Goal: Transaction & Acquisition: Obtain resource

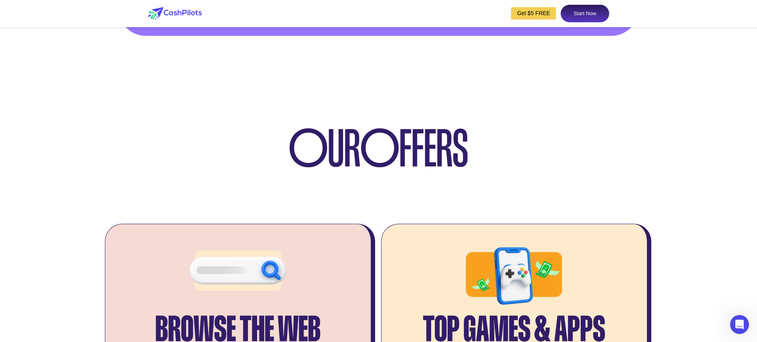
scroll to position [1670, 0]
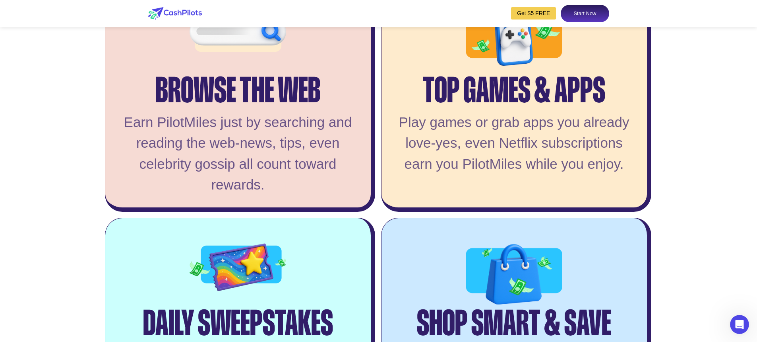
drag, startPoint x: 525, startPoint y: 159, endPoint x: 523, endPoint y: 163, distance: 4.1
click at [524, 100] on div "Top Games & Apps" at bounding box center [514, 81] width 182 height 37
drag, startPoint x: 424, startPoint y: 187, endPoint x: 430, endPoint y: 186, distance: 6.1
click at [423, 175] on div "Play games or grab apps you already love-yes, even Netflix subscriptions earn y…" at bounding box center [515, 143] width 242 height 63
click at [522, 175] on div "Play games or grab apps you already love-yes, even Netflix subscriptions earn y…" at bounding box center [515, 143] width 242 height 63
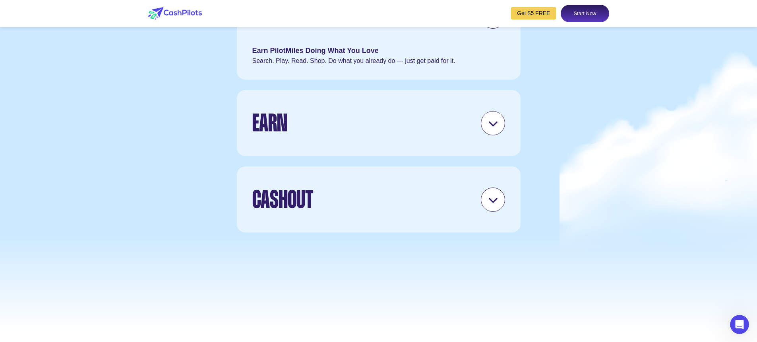
scroll to position [2346, 0]
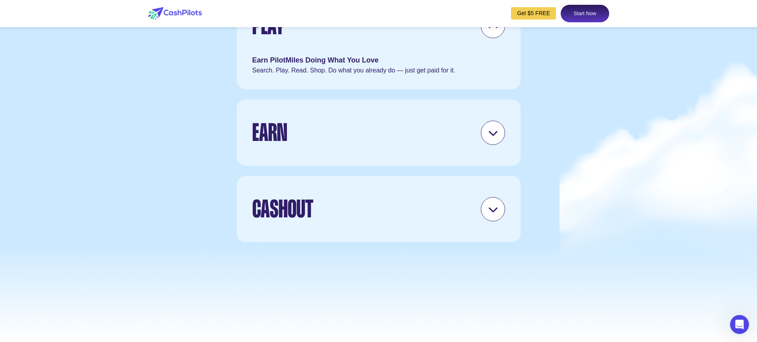
click at [479, 151] on div "Earn" at bounding box center [378, 132] width 253 height 38
click at [488, 138] on icon at bounding box center [493, 133] width 10 height 10
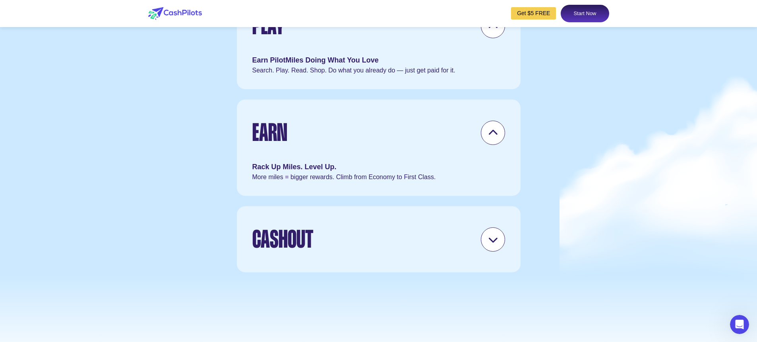
click at [275, 151] on div "Earn" at bounding box center [269, 132] width 35 height 38
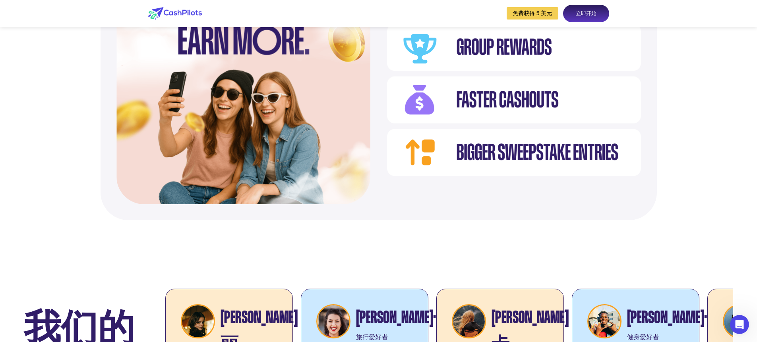
scroll to position [2734, 0]
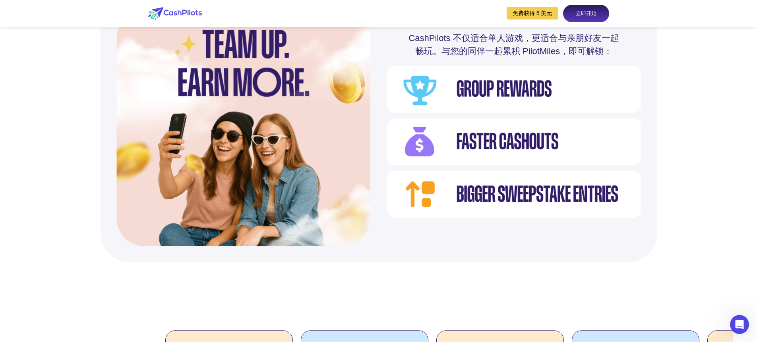
click at [0, 160] on div "即将推出 CashPilots 不仅适合单人游戏，更适合与亲朋好友一起畅玩。与您的同伴一起累积 PilotMiles，即可解锁：" at bounding box center [378, 129] width 757 height 266
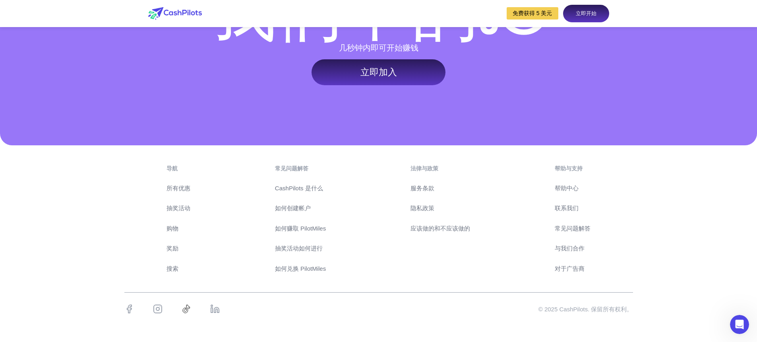
scroll to position [3796, 0]
click at [590, 14] on font "立即开始" at bounding box center [586, 13] width 21 height 6
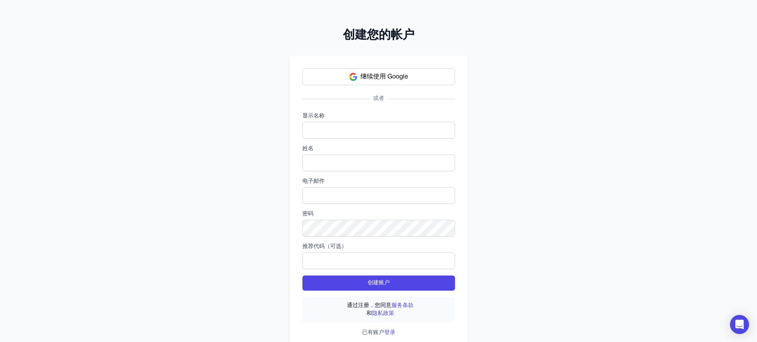
click at [130, 239] on div "创建您的帐户 继续使用 Google 或者 显示名称 姓名 电子邮件 密码 推荐代码（可选） 创建账户 通过注册，您同意 服务条款 和 隐私政策 已有账户 登录" at bounding box center [378, 184] width 757 height 368
click at [380, 75] on font "继续使用 Google" at bounding box center [385, 77] width 48 height 6
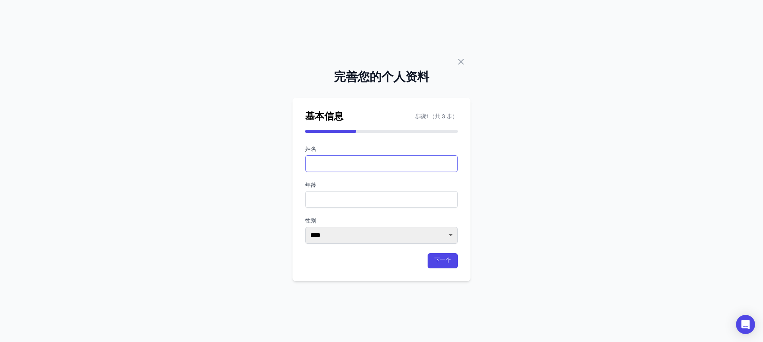
click at [371, 162] on input "text" at bounding box center [381, 163] width 153 height 17
type input "*****"
click at [369, 196] on input "number" at bounding box center [381, 199] width 153 height 17
click at [450, 195] on input "*" at bounding box center [381, 199] width 153 height 17
click at [403, 191] on input "*" at bounding box center [381, 199] width 153 height 17
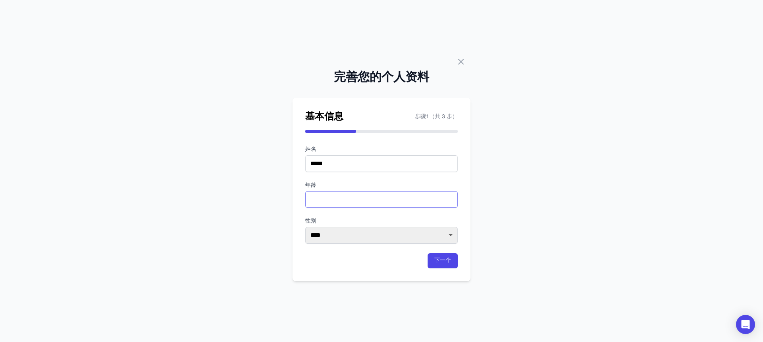
click at [452, 203] on input "*" at bounding box center [381, 199] width 153 height 17
click at [313, 200] on input "***" at bounding box center [381, 199] width 153 height 17
type input "**"
click at [344, 239] on select "**** ** ** **" at bounding box center [381, 235] width 153 height 17
select select "******"
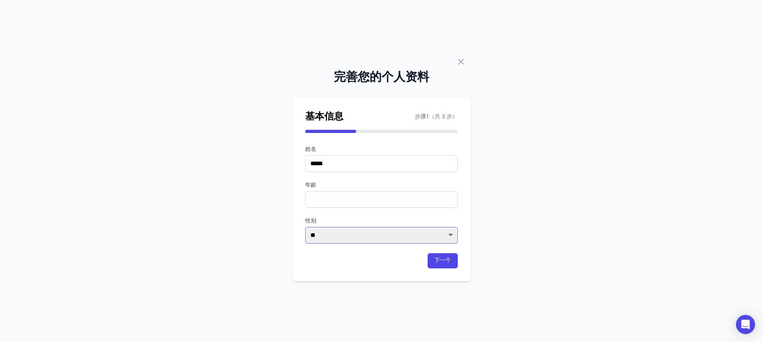
click at [305, 227] on select "**** ** ** **" at bounding box center [381, 235] width 153 height 17
drag, startPoint x: 520, startPoint y: 254, endPoint x: 471, endPoint y: 261, distance: 49.8
click at [520, 254] on div "完善您的个人资料 基本信息 步骤 1 （共 3 步） 姓名 ***** 年龄 ** 性别 **** ** ** ** 下一个" at bounding box center [381, 171] width 763 height 342
click at [449, 259] on font "下一个" at bounding box center [443, 260] width 17 height 5
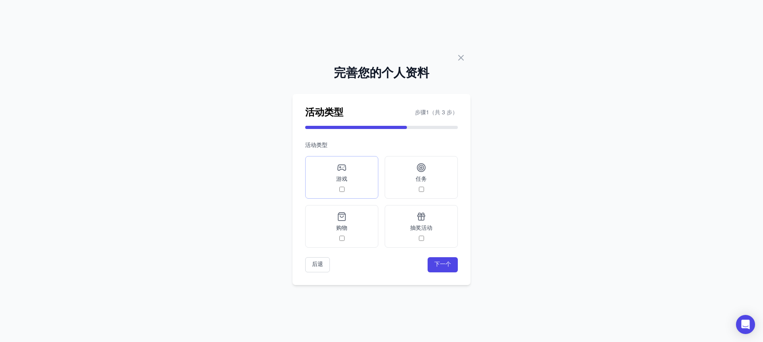
click at [342, 181] on font "游戏" at bounding box center [341, 179] width 11 height 5
click at [423, 193] on label "任务" at bounding box center [421, 177] width 73 height 43
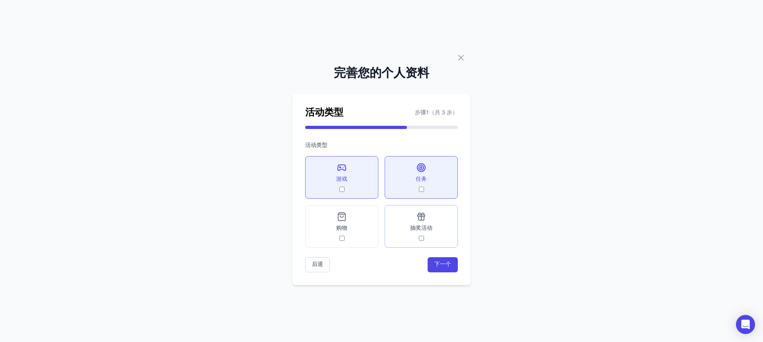
click at [432, 232] on span "抽奖活动" at bounding box center [421, 228] width 22 height 8
click at [437, 262] on font "下一个" at bounding box center [443, 264] width 17 height 5
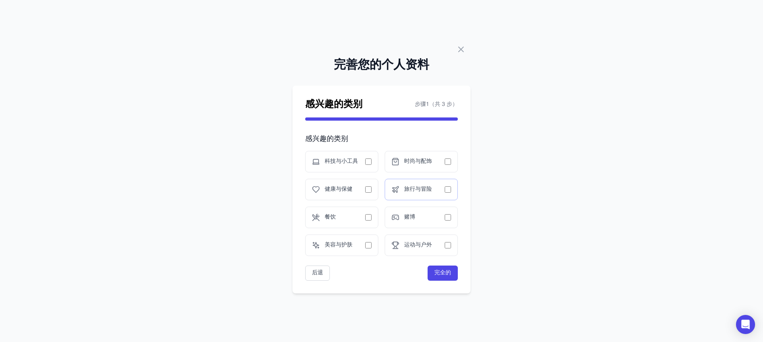
click at [445, 183] on div "旅行与冒险" at bounding box center [421, 189] width 73 height 21
click at [440, 164] on span "时尚与配饰" at bounding box center [424, 161] width 41 height 8
click at [344, 159] on font "科技与小工具" at bounding box center [341, 161] width 33 height 5
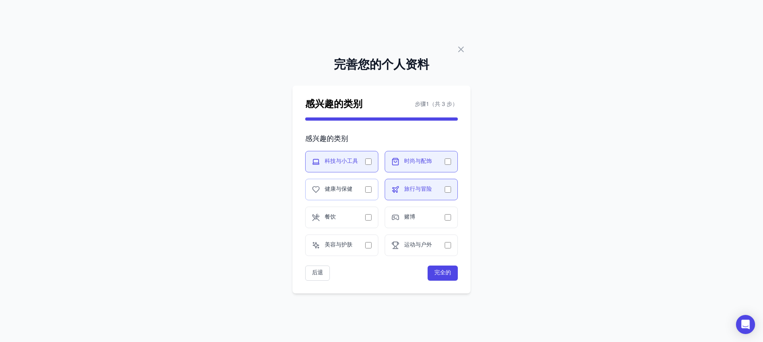
click at [357, 185] on span "健康与保健" at bounding box center [345, 189] width 41 height 8
click at [451, 268] on button "完全的" at bounding box center [443, 272] width 30 height 15
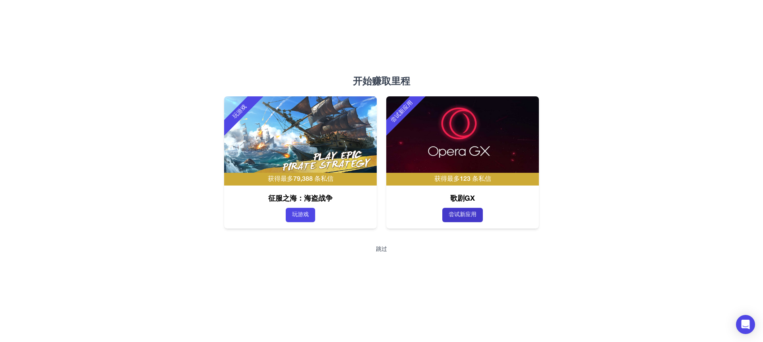
click at [451, 215] on font "尝试新应用" at bounding box center [463, 214] width 28 height 5
click at [380, 249] on font "跳过" at bounding box center [381, 249] width 11 height 5
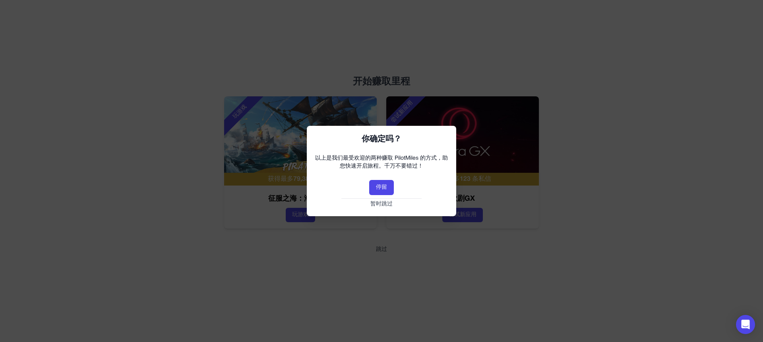
click at [380, 206] on font "暂时跳过" at bounding box center [382, 203] width 22 height 5
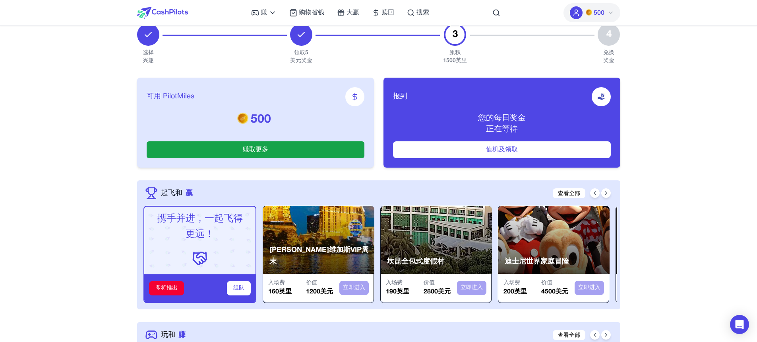
scroll to position [119, 0]
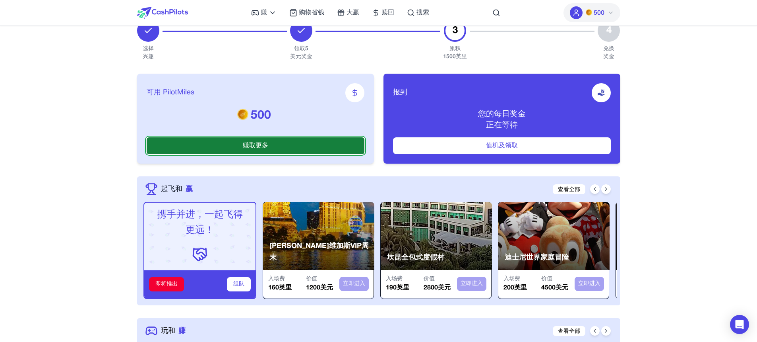
click at [278, 145] on button "赚取更多" at bounding box center [256, 145] width 218 height 17
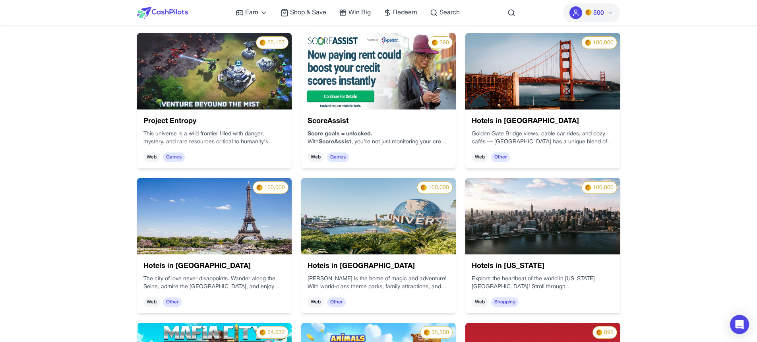
scroll to position [835, 0]
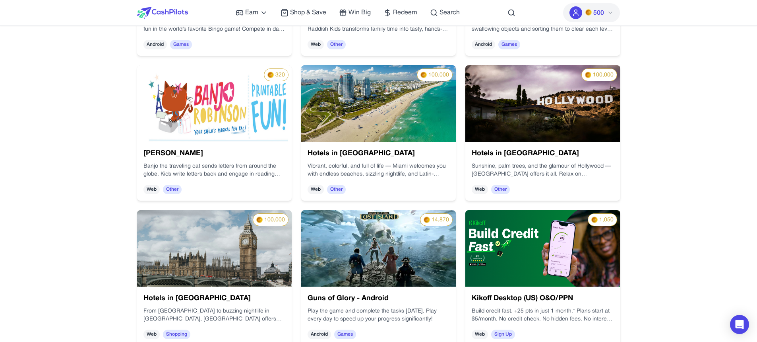
scroll to position [1272, 0]
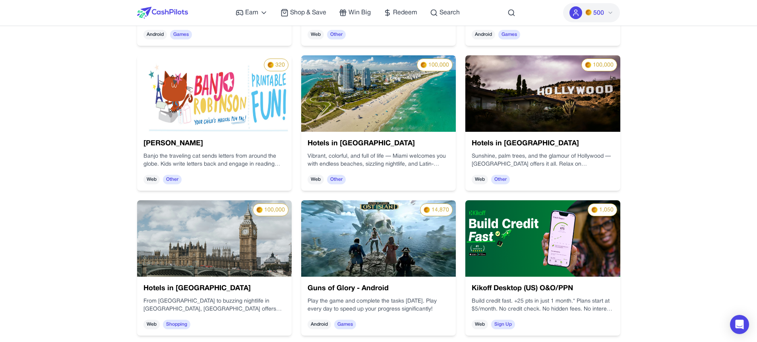
click at [205, 247] on img at bounding box center [214, 238] width 155 height 76
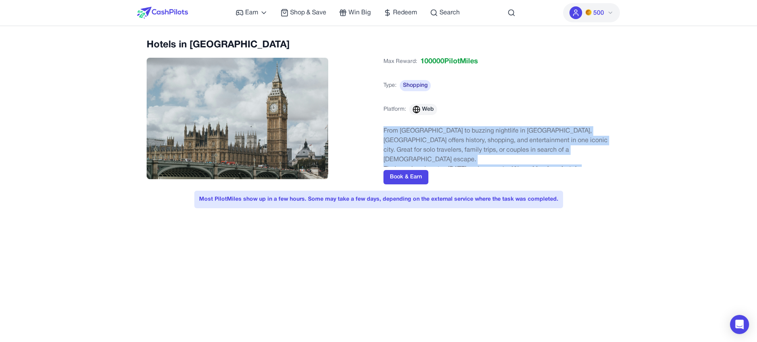
drag, startPoint x: 592, startPoint y: 157, endPoint x: 384, endPoint y: 131, distance: 210.3
click at [384, 131] on div "From Buckingham Palace to buzzing nightlife in Soho, London offers history, sho…" at bounding box center [497, 150] width 227 height 48
click at [567, 133] on p "From Buckingham Palace to buzzing nightlife in Soho, London offers history, sho…" at bounding box center [497, 145] width 227 height 38
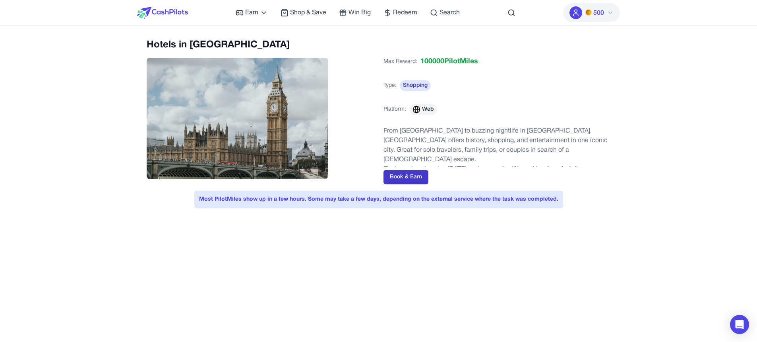
click at [411, 179] on button "Book & Earn" at bounding box center [406, 177] width 45 height 14
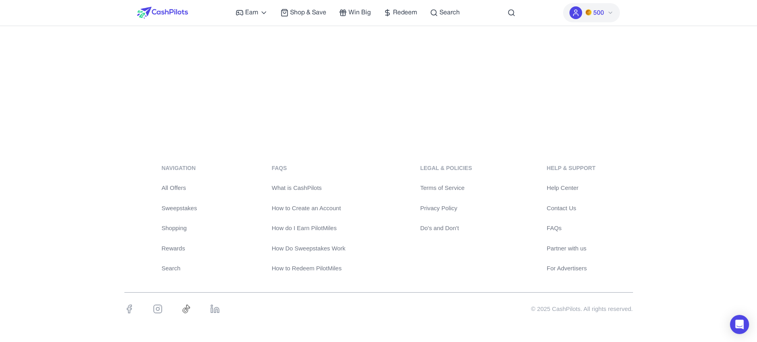
click at [107, 191] on div "navigation All Offers Sweepstakes Shopping Rewards Search FAQs What is CashPilo…" at bounding box center [378, 243] width 757 height 197
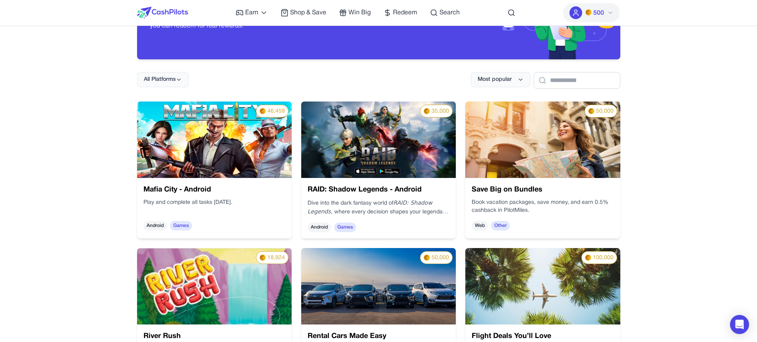
scroll to position [0, 0]
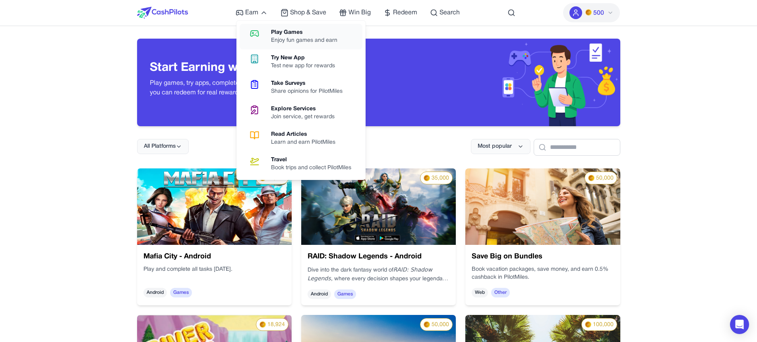
click at [291, 40] on div "Enjoy fun games and earn" at bounding box center [307, 41] width 73 height 8
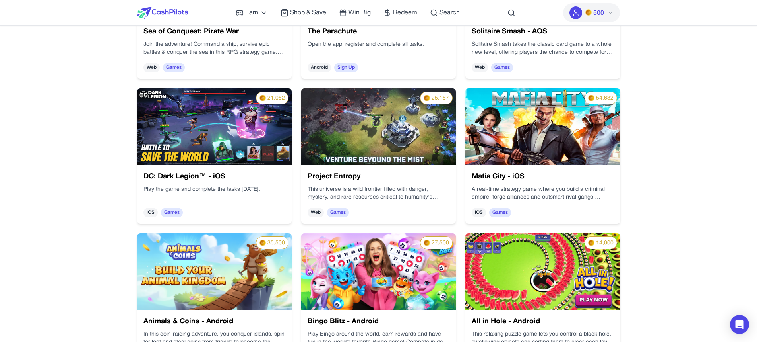
scroll to position [358, 0]
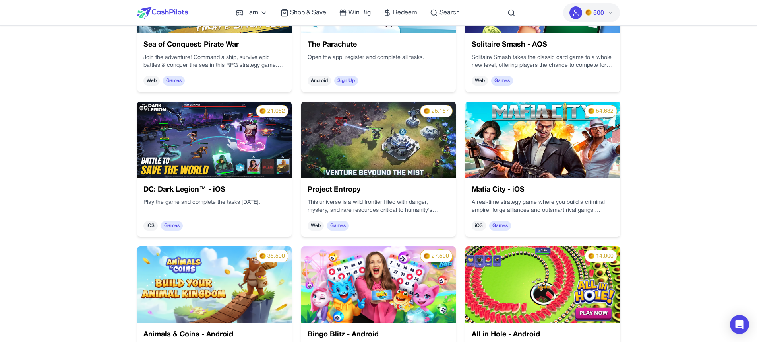
click at [441, 163] on img at bounding box center [479, 240] width 76 height 155
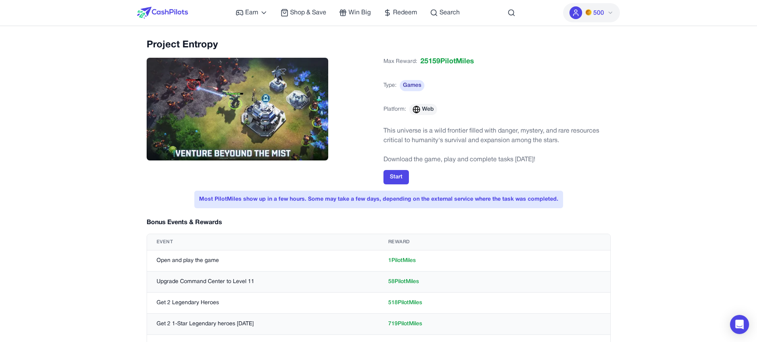
click at [41, 237] on div "Earn Play Games Enjoy fun games and earn Try New App Test new app for rewards T…" at bounding box center [378, 340] width 757 height 680
click at [590, 19] on button "500" at bounding box center [591, 12] width 57 height 19
click at [500, 95] on div "Max Reward: 25159 PilotMiles Type: Games Platform: Web" at bounding box center [497, 89] width 227 height 72
click at [101, 175] on div "Earn Play Games Enjoy fun games and earn Try New App Test new app for rewards T…" at bounding box center [378, 340] width 757 height 680
click at [391, 176] on button "Start" at bounding box center [396, 177] width 25 height 14
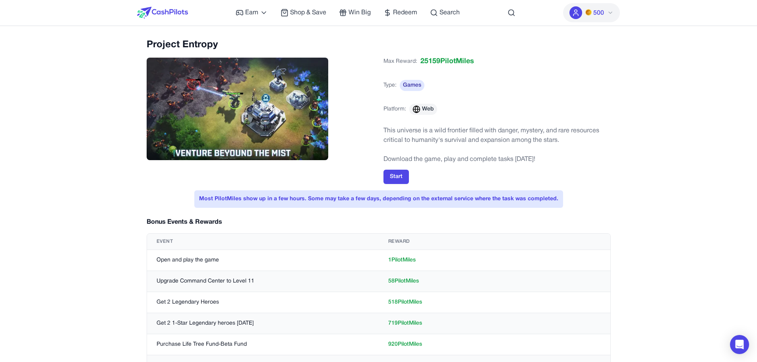
click at [659, 120] on div "Earn Play Games Enjoy fun games and earn Try New App Test new app for rewards T…" at bounding box center [378, 340] width 757 height 680
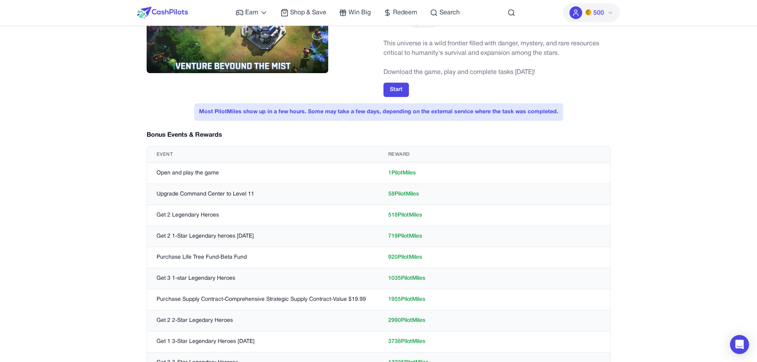
scroll to position [199, 0]
